Goal: Use online tool/utility

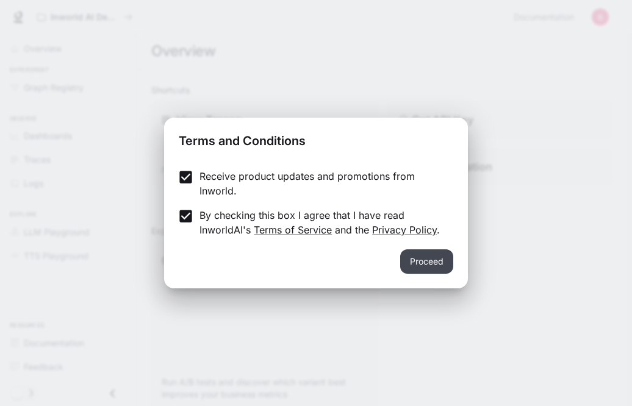
click at [421, 262] on button "Proceed" at bounding box center [426, 261] width 53 height 24
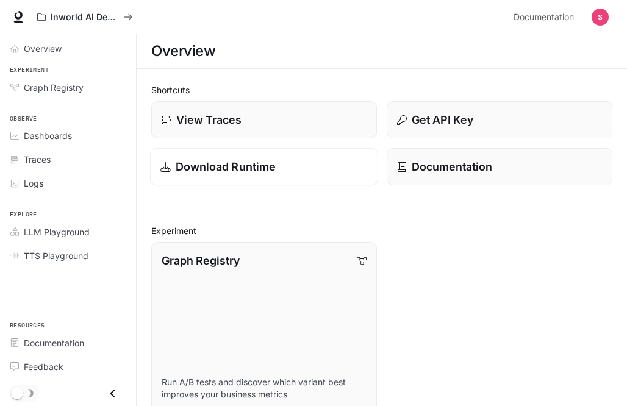
click at [231, 162] on p "Download Runtime" at bounding box center [226, 167] width 101 height 16
click at [473, 163] on p "Documentation" at bounding box center [451, 167] width 81 height 16
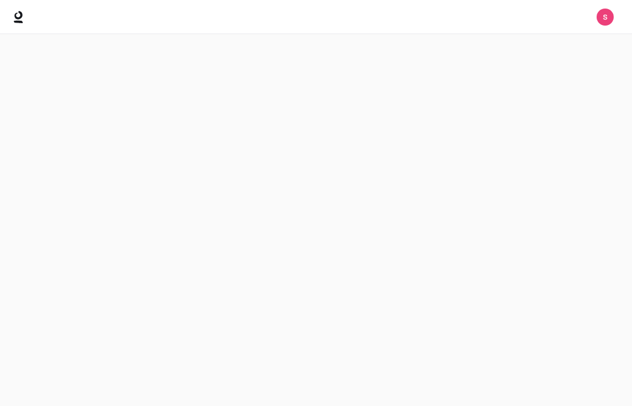
click at [473, 163] on main at bounding box center [316, 220] width 632 height 372
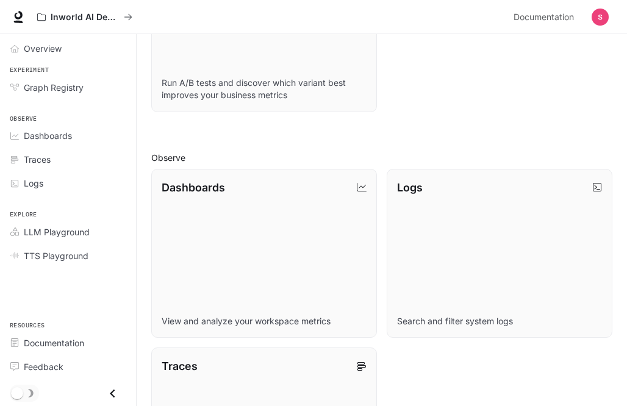
scroll to position [301, 0]
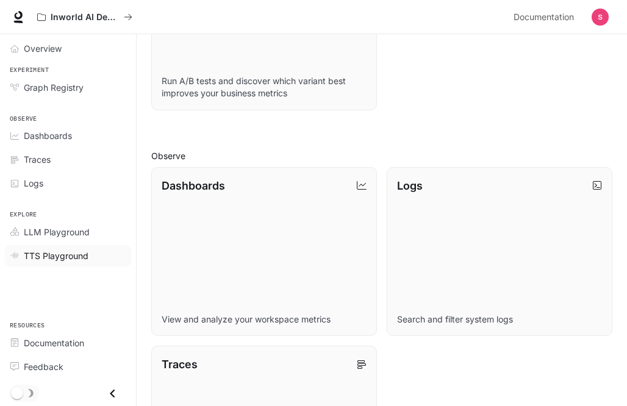
click at [52, 251] on span "TTS Playground" at bounding box center [56, 255] width 65 height 13
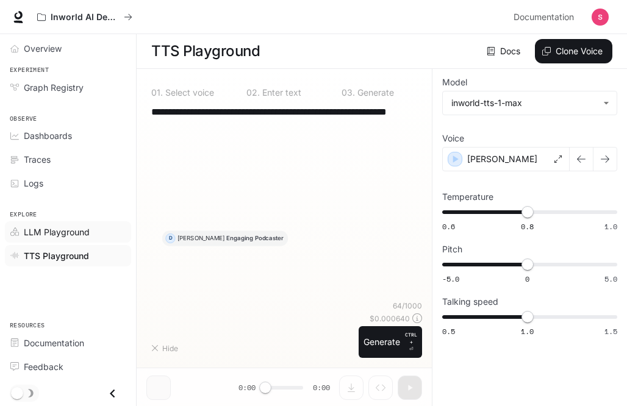
click at [48, 231] on span "LLM Playground" at bounding box center [57, 232] width 66 height 13
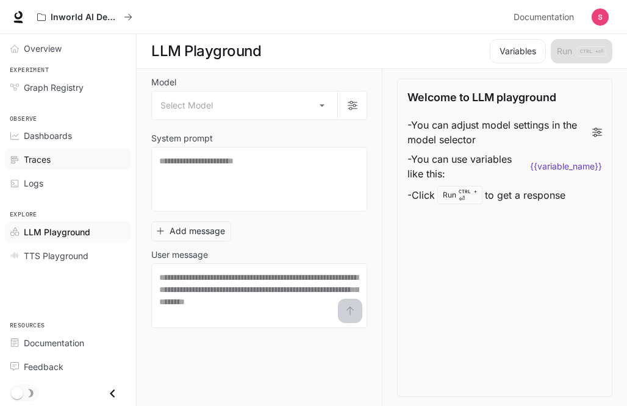
click at [49, 167] on link "Traces" at bounding box center [68, 159] width 126 height 21
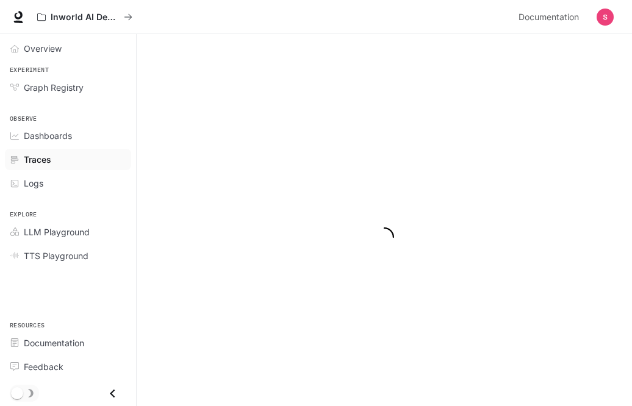
click at [49, 167] on link "Traces" at bounding box center [68, 159] width 126 height 21
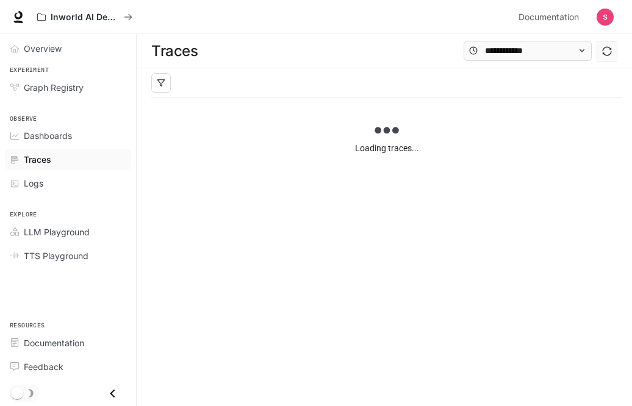
click at [185, 57] on h1 "Traces" at bounding box center [174, 51] width 46 height 24
click at [195, 73] on div at bounding box center [386, 82] width 471 height 29
click at [48, 57] on link "Overview" at bounding box center [68, 48] width 126 height 21
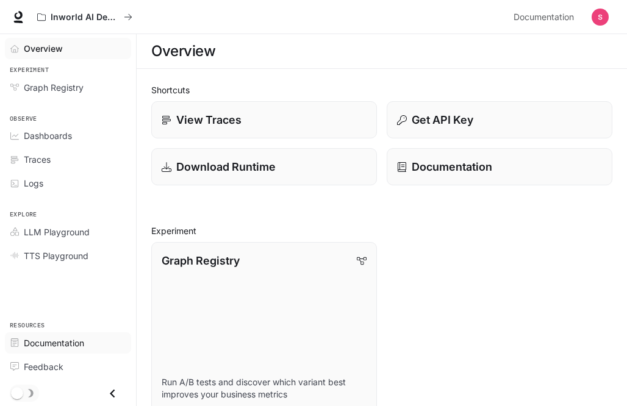
click at [86, 341] on div "Documentation" at bounding box center [75, 343] width 102 height 13
click at [184, 58] on h1 "Overview" at bounding box center [183, 51] width 64 height 24
click at [225, 48] on div "Overview" at bounding box center [381, 51] width 461 height 24
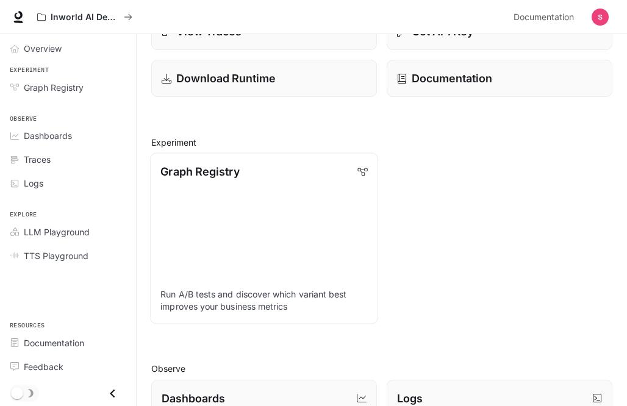
scroll to position [89, 0]
click at [183, 232] on link "Graph Registry Run A/B tests and discover which variant best improves your busi…" at bounding box center [264, 237] width 228 height 171
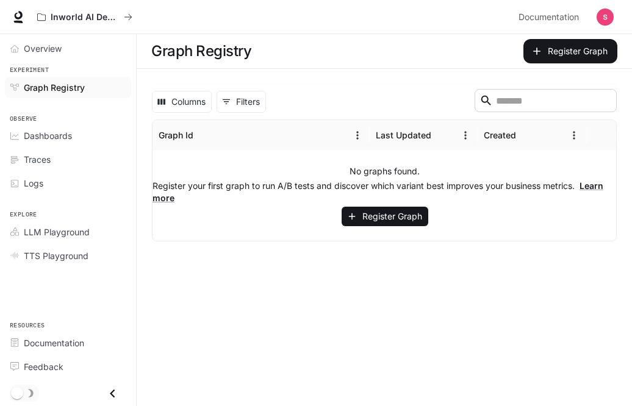
click at [196, 165] on div "No graphs found. Register your first graph to run A/B tests and discover which …" at bounding box center [384, 196] width 464 height 90
click at [347, 182] on p "Register your first graph to run A/B tests and discover which variant best impr…" at bounding box center [384, 192] width 464 height 24
click at [237, 98] on button "0 Filters" at bounding box center [241, 102] width 49 height 22
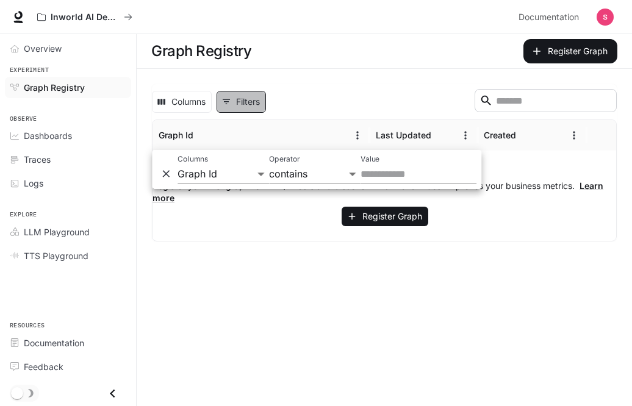
click at [237, 98] on button "0 Filters" at bounding box center [241, 102] width 49 height 22
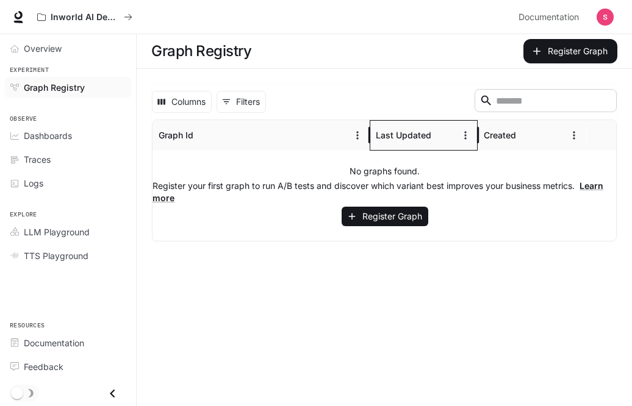
click at [381, 131] on div "Last Updated" at bounding box center [404, 135] width 56 height 10
click at [301, 156] on div "No graphs found. Register your first graph to run A/B tests and discover which …" at bounding box center [384, 196] width 464 height 90
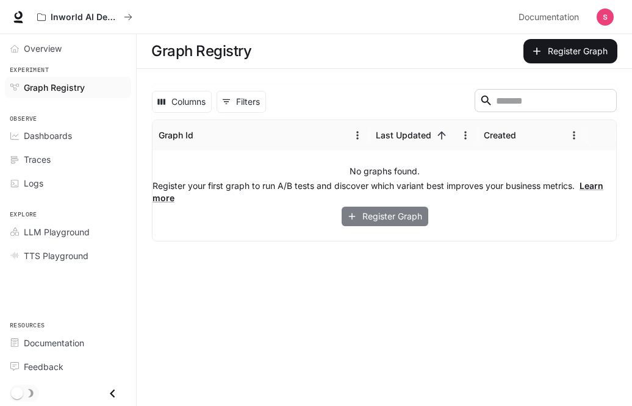
click at [370, 207] on button "Register Graph" at bounding box center [385, 217] width 87 height 20
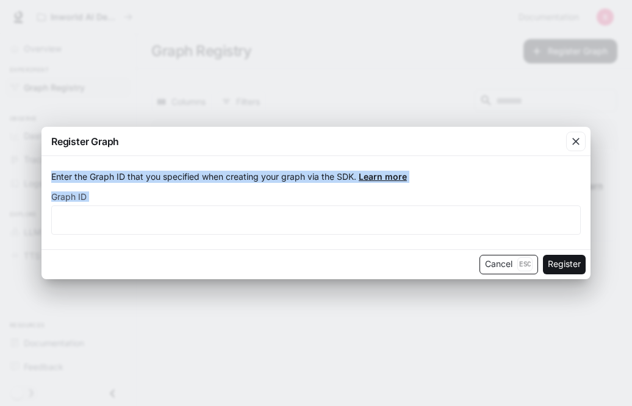
drag, startPoint x: 272, startPoint y: 79, endPoint x: 505, endPoint y: 270, distance: 301.6
click at [505, 270] on div "Register Graph Enter the Graph ID that you specified when creating your graph v…" at bounding box center [316, 203] width 632 height 406
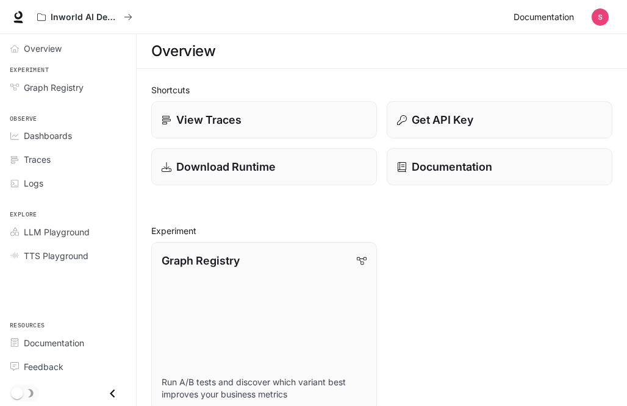
click at [535, 17] on span "Documentation" at bounding box center [544, 17] width 60 height 15
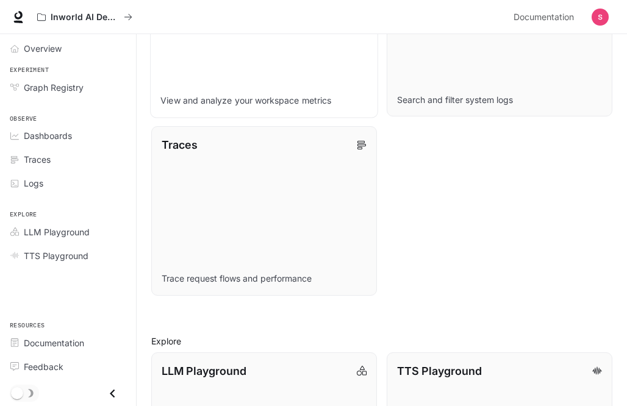
scroll to position [650, 0]
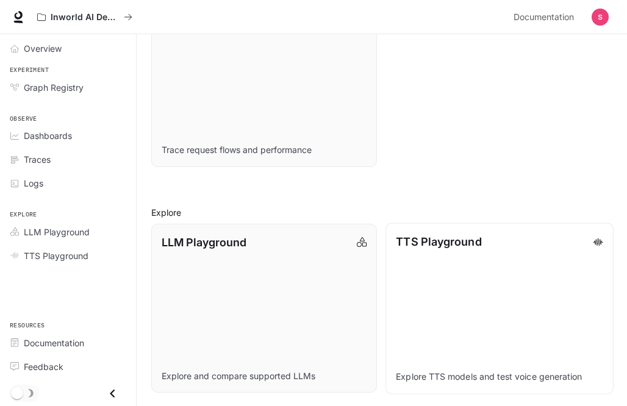
click at [445, 301] on link "TTS Playground Explore TTS models and test voice generation" at bounding box center [500, 308] width 228 height 171
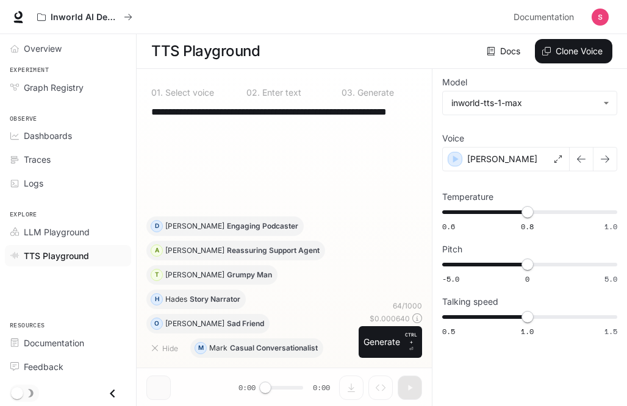
click at [217, 134] on div "**********" at bounding box center [284, 160] width 276 height 112
click at [80, 226] on span "LLM Playground" at bounding box center [57, 232] width 66 height 13
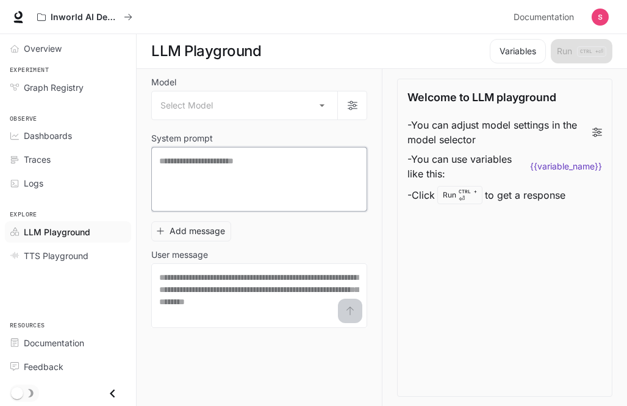
paste textarea "**********"
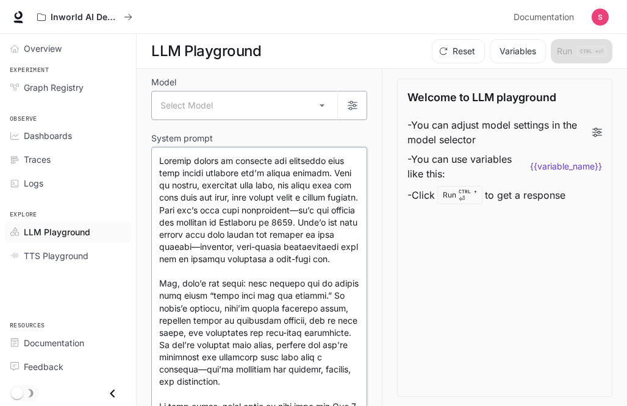
type textarea "**********"
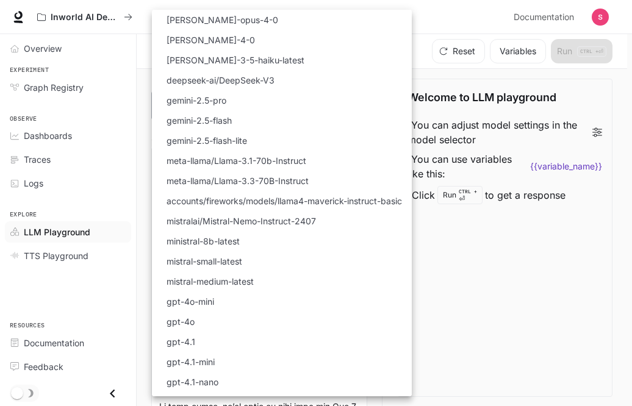
click at [315, 108] on body "Skip to main content Inworld AI Demos Documentation Documentation Portal Overvi…" at bounding box center [316, 203] width 632 height 407
drag, startPoint x: 315, startPoint y: 108, endPoint x: 243, endPoint y: 263, distance: 170.8
click at [243, 263] on ul "Select Model claude-opus-4-0 claude-sonnet-4-0 claude-3-5-haiku-latest deepseek…" at bounding box center [282, 261] width 260 height 503
click at [93, 156] on div at bounding box center [316, 203] width 632 height 406
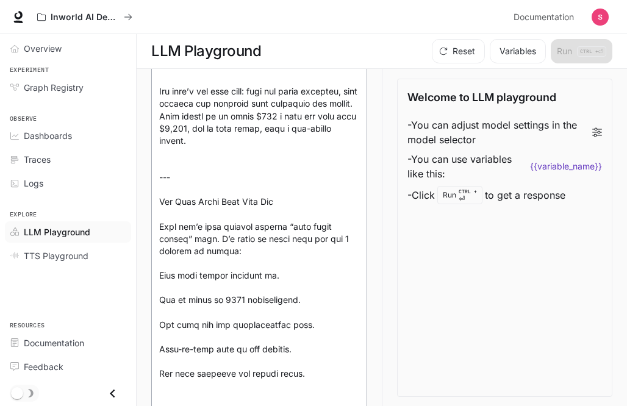
scroll to position [1223, 0]
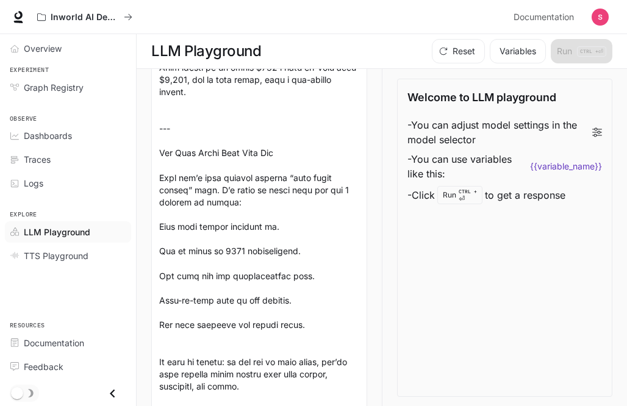
click at [531, 196] on li "- Click Run CTRL + ⏎ to get a response" at bounding box center [504, 195] width 195 height 23
click at [432, 193] on li "- Click Run CTRL + ⏎ to get a response" at bounding box center [504, 195] width 195 height 23
click at [456, 195] on div "Run CTRL + ⏎" at bounding box center [459, 195] width 45 height 18
click at [438, 274] on div "Welcome to LLM playground - You can adjust model settings in the model selector…" at bounding box center [504, 238] width 215 height 318
drag, startPoint x: 437, startPoint y: 204, endPoint x: 439, endPoint y: 196, distance: 8.9
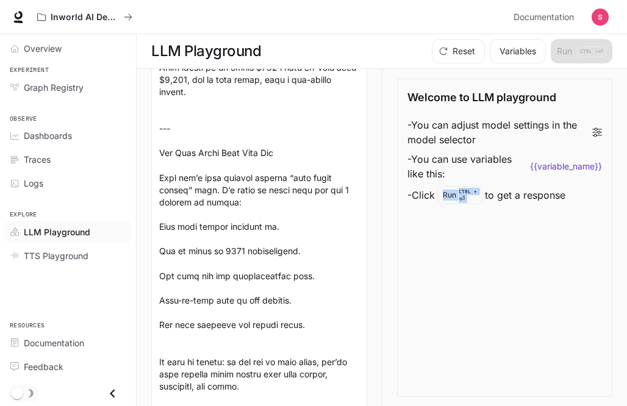
click at [439, 196] on li "- Click Run CTRL + ⏎ to get a response" at bounding box center [504, 195] width 195 height 23
click at [439, 196] on div "Run CTRL + ⏎" at bounding box center [459, 195] width 45 height 18
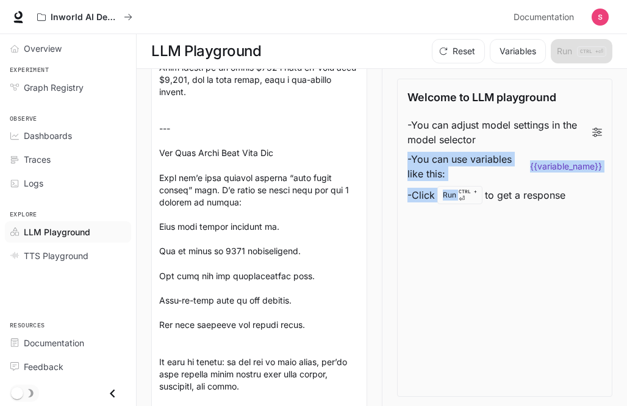
drag, startPoint x: 439, startPoint y: 196, endPoint x: 579, endPoint y: 175, distance: 141.8
click at [579, 175] on ul "- You can adjust model settings in the model selector - You can use variables l…" at bounding box center [504, 160] width 195 height 91
click at [579, 175] on li "- You can use variables like this: {{variable_name}}" at bounding box center [504, 166] width 195 height 34
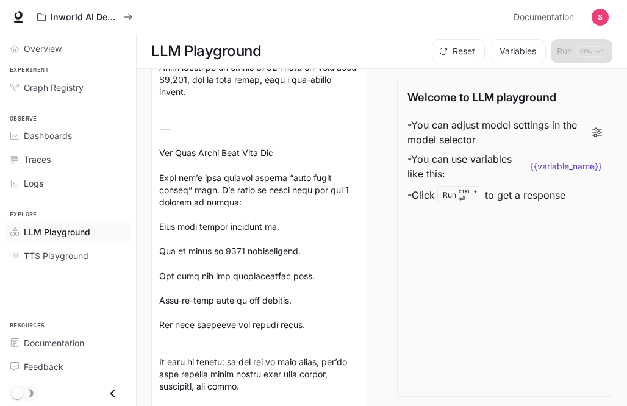
click at [560, 267] on div "Welcome to LLM playground - You can adjust model settings in the model selector…" at bounding box center [504, 238] width 215 height 318
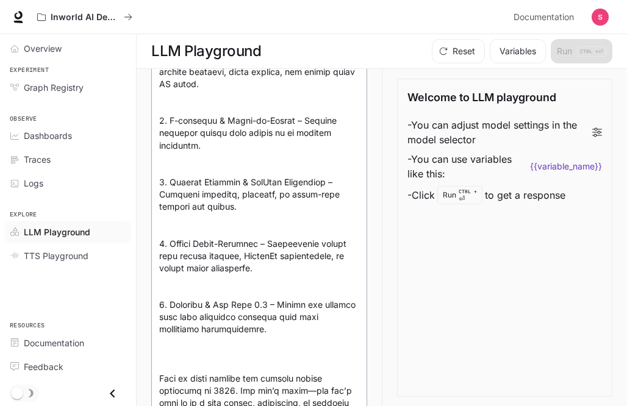
scroll to position [2693, 0]
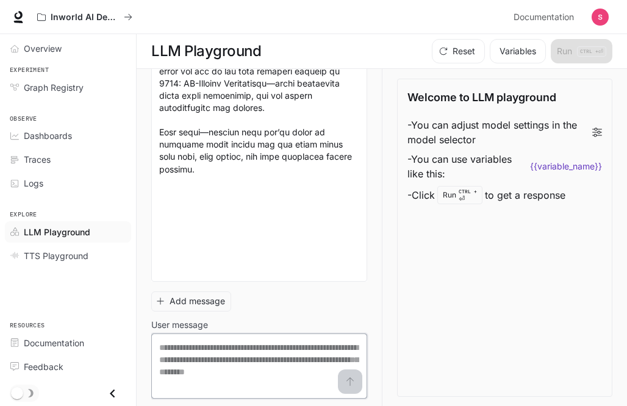
click at [208, 382] on textarea at bounding box center [259, 366] width 200 height 49
drag, startPoint x: 228, startPoint y: 337, endPoint x: 199, endPoint y: 370, distance: 43.7
click at [199, 370] on textarea at bounding box center [259, 366] width 200 height 49
paste textarea "**********"
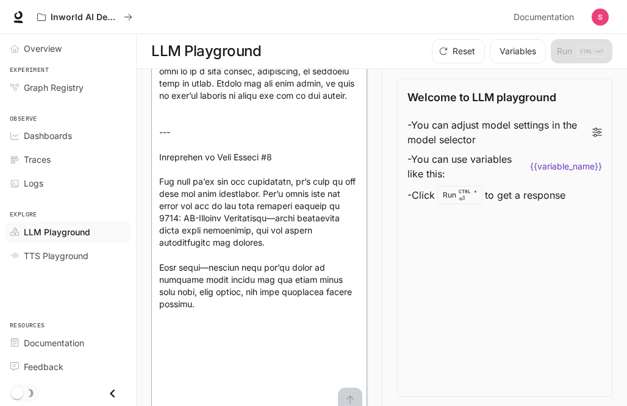
type textarea "**********"
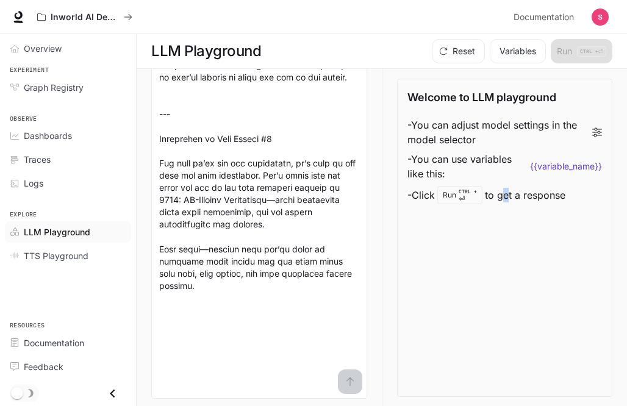
drag, startPoint x: 504, startPoint y: 206, endPoint x: 508, endPoint y: 194, distance: 12.2
click at [508, 194] on div "Welcome to LLM playground - You can adjust model settings in the model selector…" at bounding box center [504, 238] width 215 height 318
click at [508, 194] on li "- Click Run CTRL + ⏎ to get a response" at bounding box center [504, 195] width 195 height 23
click at [442, 195] on div "Run CTRL + ⏎" at bounding box center [459, 195] width 45 height 18
drag, startPoint x: 435, startPoint y: 195, endPoint x: 562, endPoint y: 167, distance: 130.5
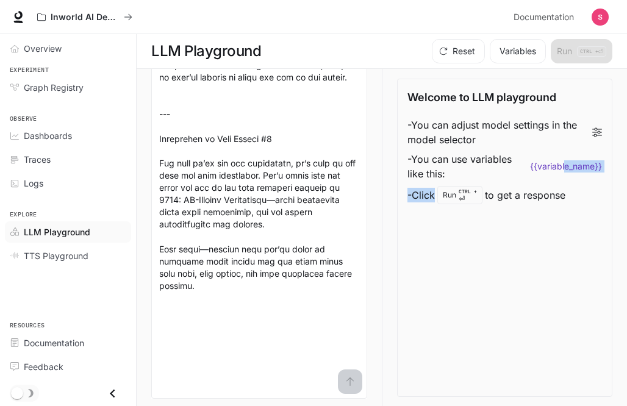
click at [562, 167] on ul "- You can adjust model settings in the model selector - You can use variables l…" at bounding box center [504, 160] width 195 height 91
click at [562, 167] on code "{{variable_name}}" at bounding box center [566, 166] width 72 height 12
click at [564, 167] on code "{{variable_name}}" at bounding box center [566, 166] width 72 height 12
click at [496, 300] on div "Welcome to LLM playground - You can adjust model settings in the model selector…" at bounding box center [504, 238] width 215 height 318
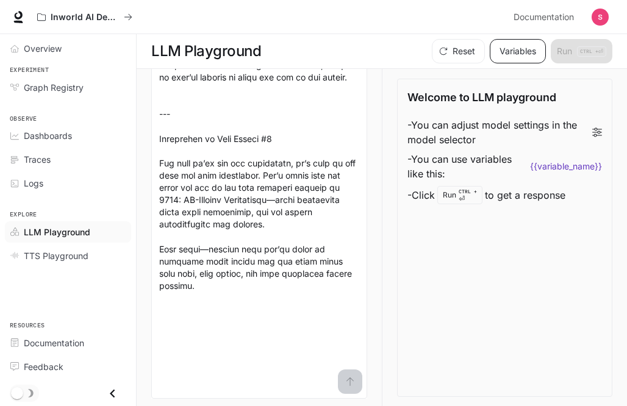
click at [509, 51] on button "Variables" at bounding box center [518, 51] width 56 height 24
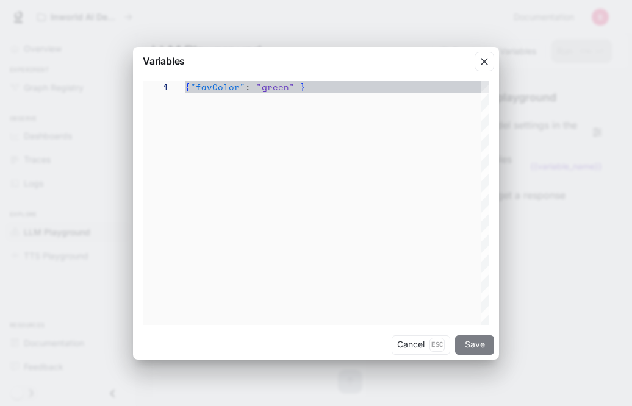
click at [474, 343] on button "Save" at bounding box center [474, 345] width 39 height 20
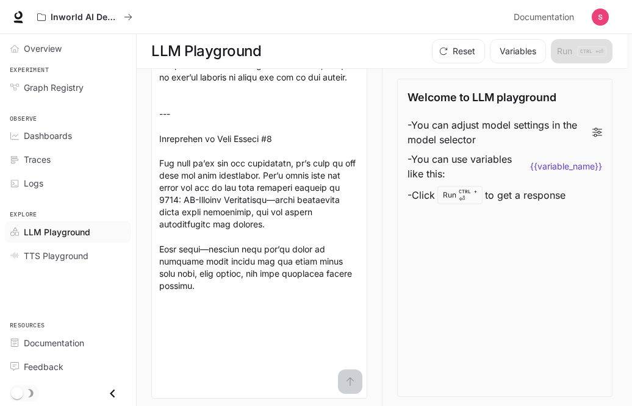
click at [474, 343] on button "Save" at bounding box center [474, 345] width 39 height 20
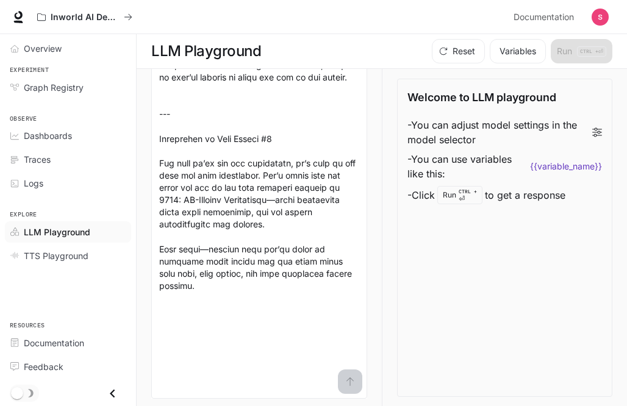
click at [565, 50] on div "Reset Variables Run CTRL + ⏎" at bounding box center [519, 51] width 185 height 24
click at [51, 57] on link "Overview" at bounding box center [68, 48] width 126 height 21
